Goal: Complete application form

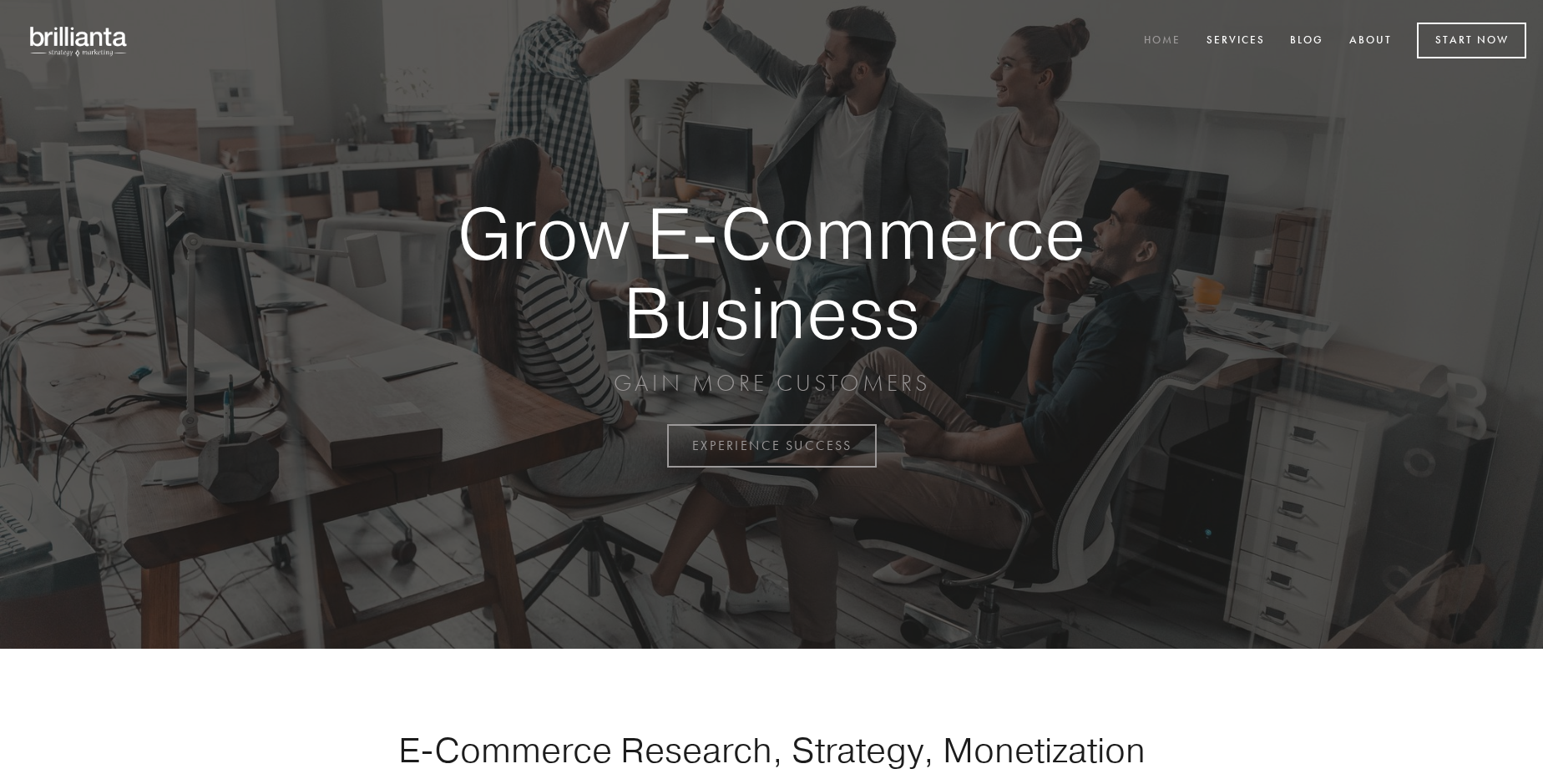
scroll to position [4377, 0]
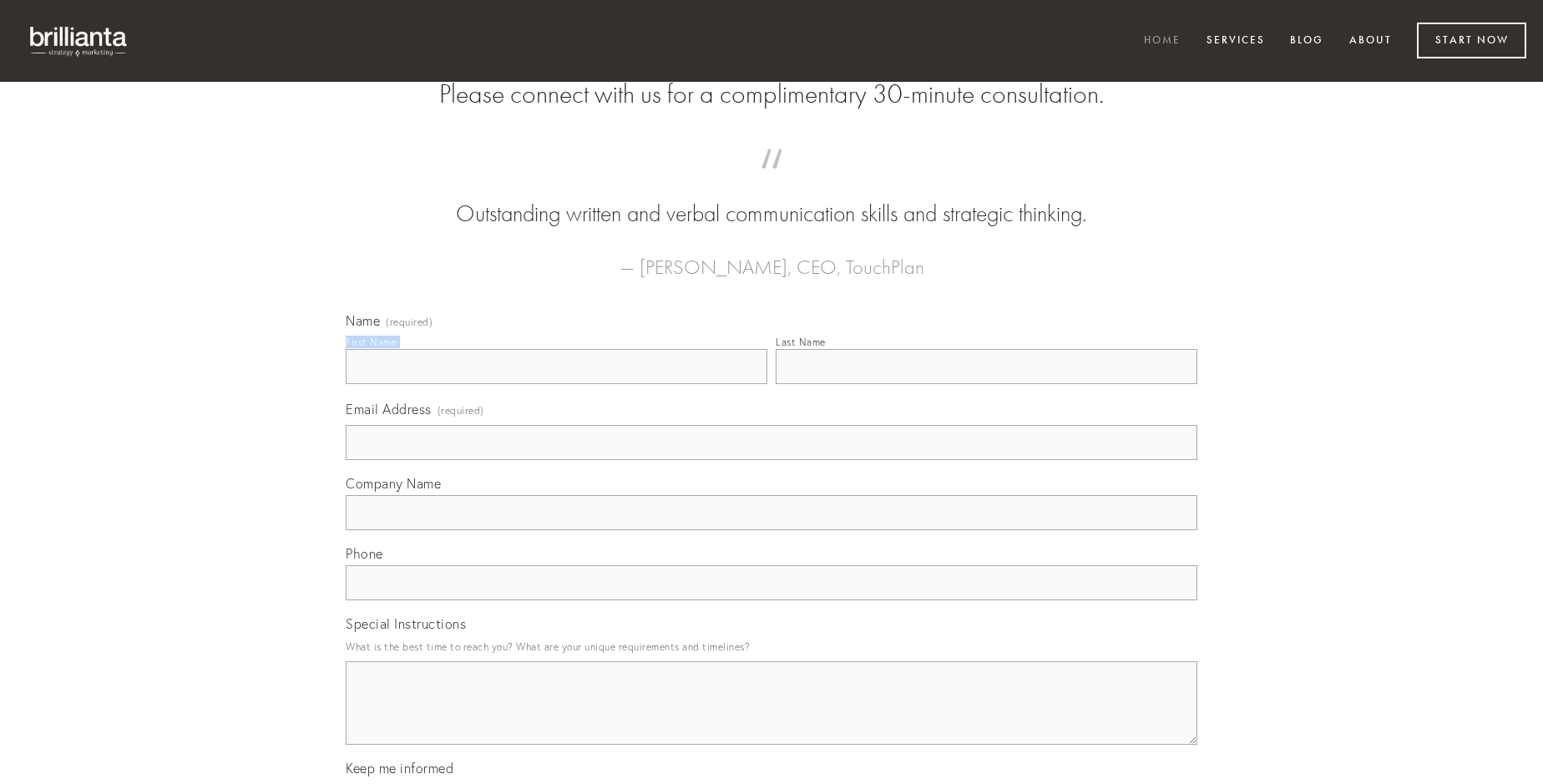
type input "[PERSON_NAME]"
click at [986, 384] on input "Last Name" at bounding box center [986, 366] width 422 height 35
type input "[PERSON_NAME]"
click at [772, 460] on input "Email Address (required)" at bounding box center [772, 443] width 852 height 35
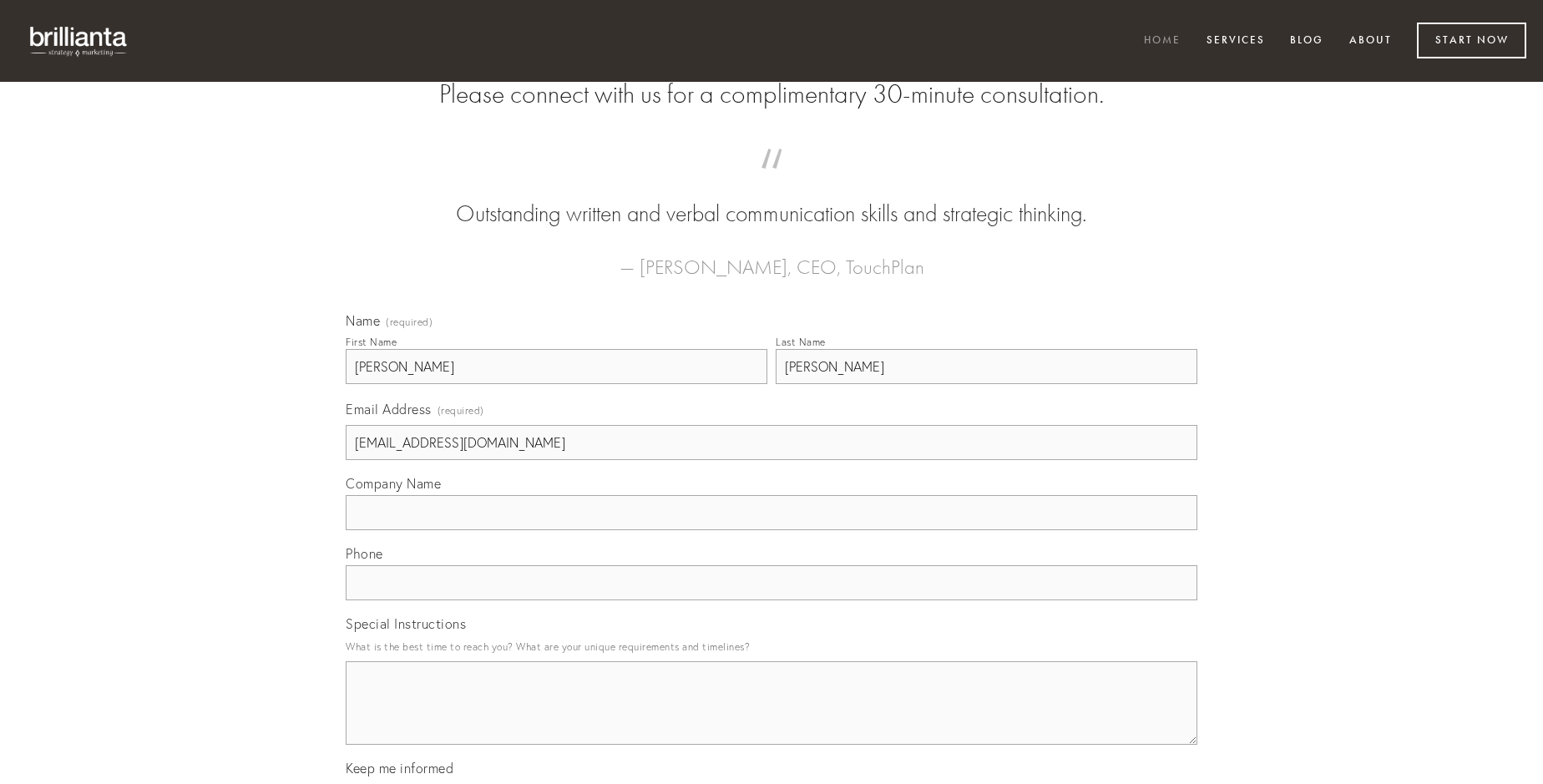
type input "[EMAIL_ADDRESS][DOMAIN_NAME]"
click at [772, 531] on input "Company Name" at bounding box center [772, 512] width 852 height 35
type input "aggero"
click at [772, 600] on input "text" at bounding box center [772, 583] width 852 height 35
click at [772, 718] on textarea "Special Instructions" at bounding box center [772, 703] width 852 height 83
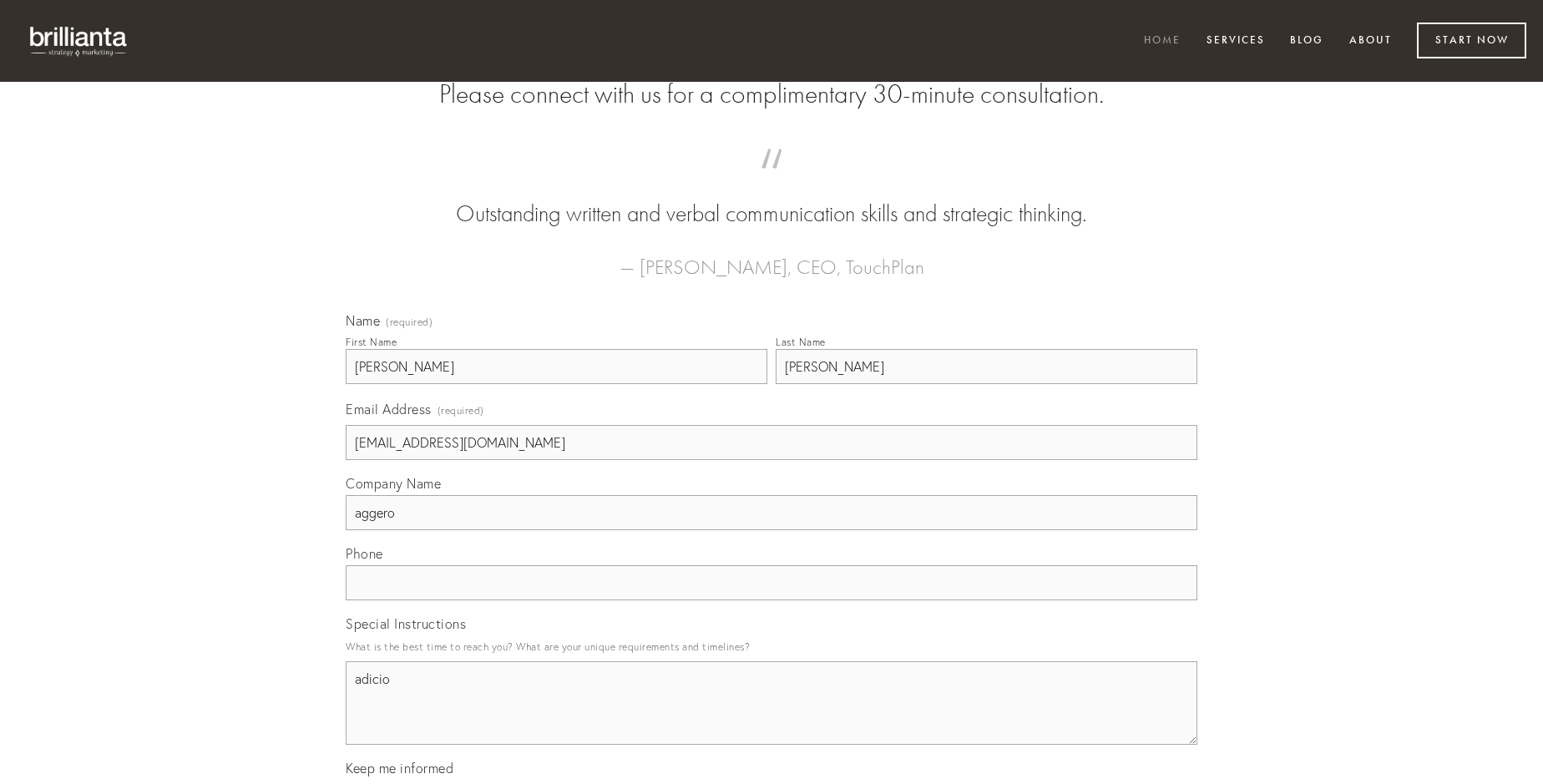
type textarea "adicio"
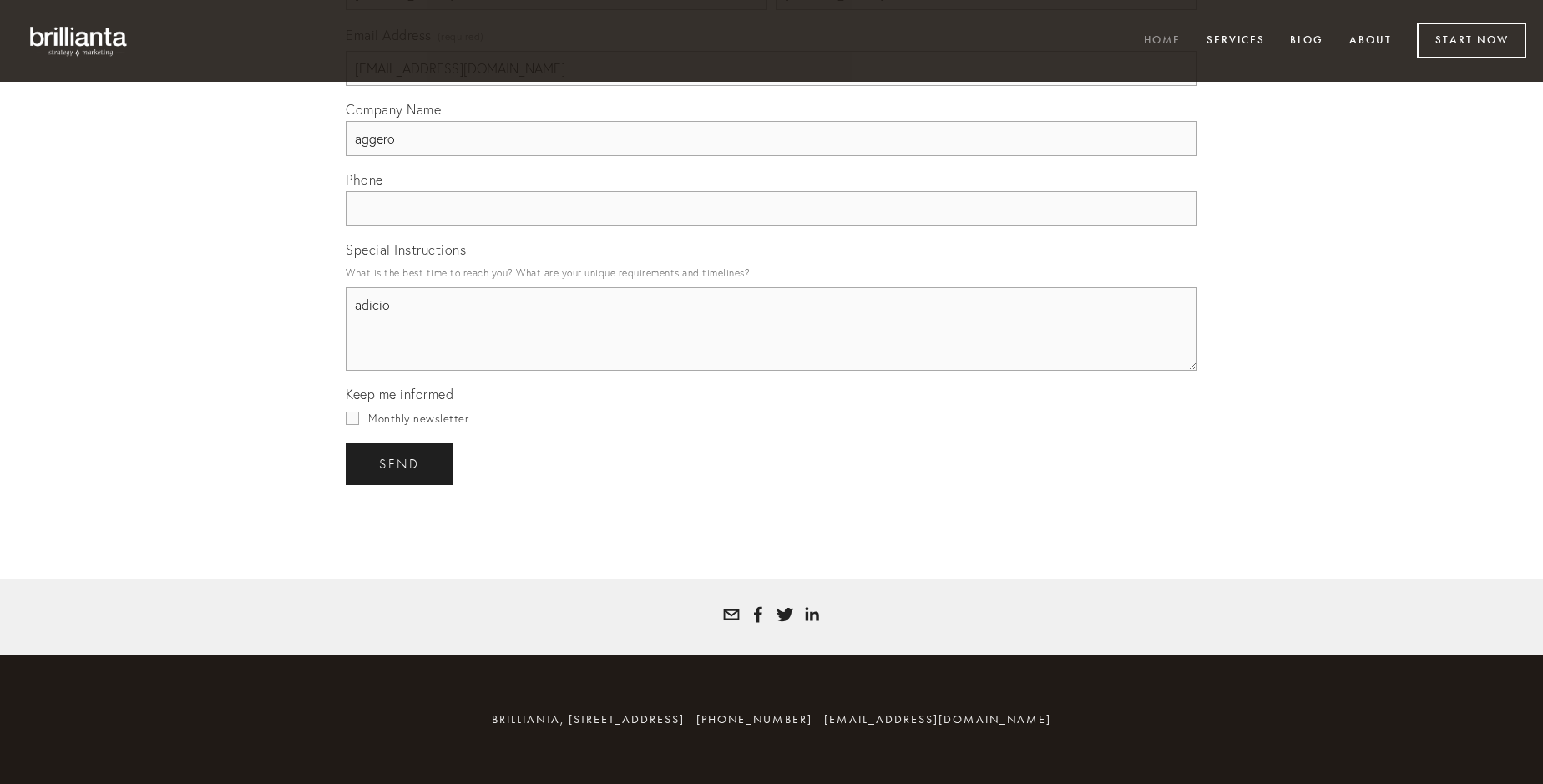
click at [401, 463] on span "send" at bounding box center [399, 465] width 41 height 15
